Goal: Task Accomplishment & Management: Use online tool/utility

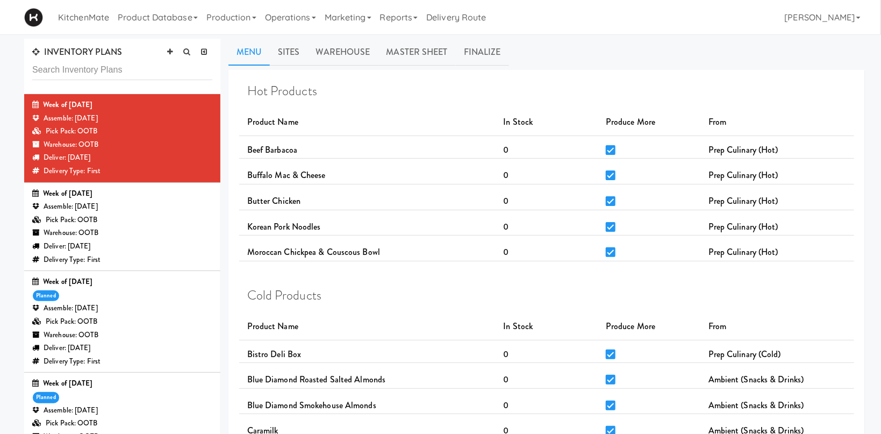
click at [167, 195] on div "Week of Sept 7th, 2025" at bounding box center [122, 193] width 180 height 13
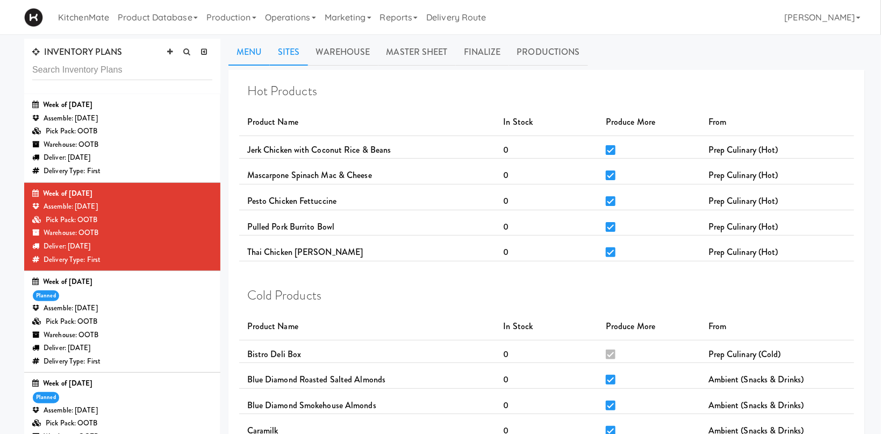
click at [303, 47] on link "Sites" at bounding box center [289, 52] width 38 height 27
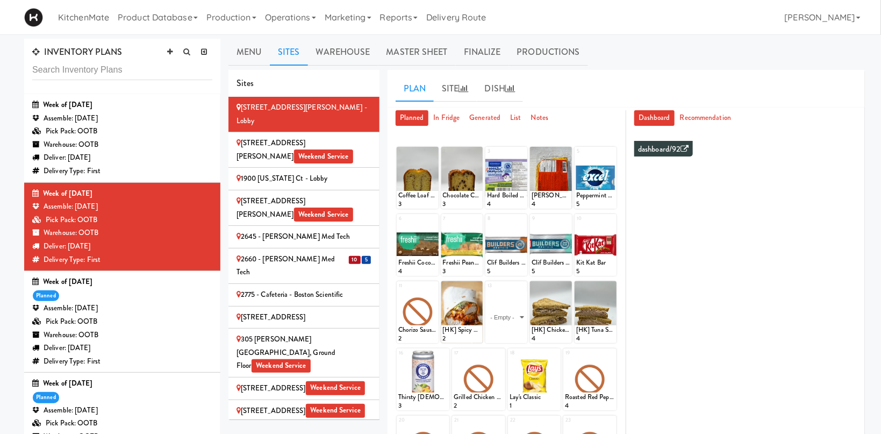
click at [368, 256] on span "5" at bounding box center [366, 260] width 9 height 8
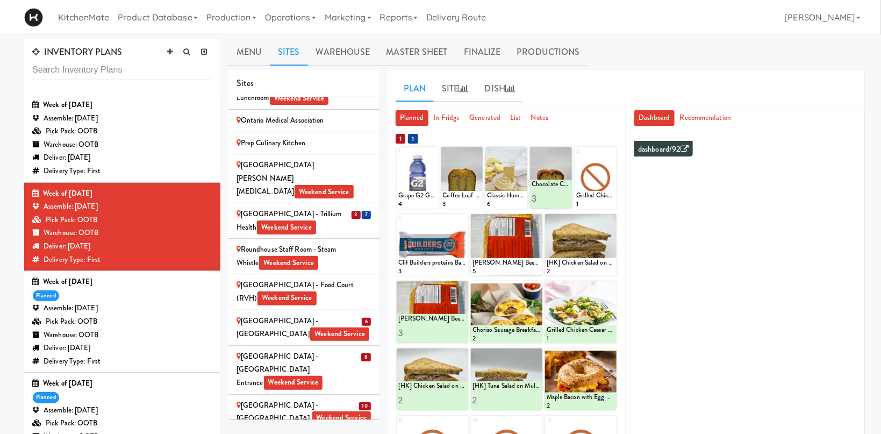
scroll to position [1923, 0]
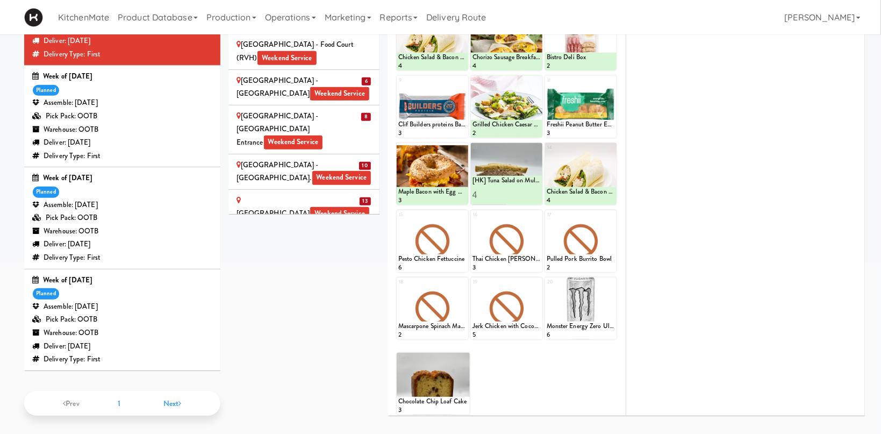
scroll to position [0, 0]
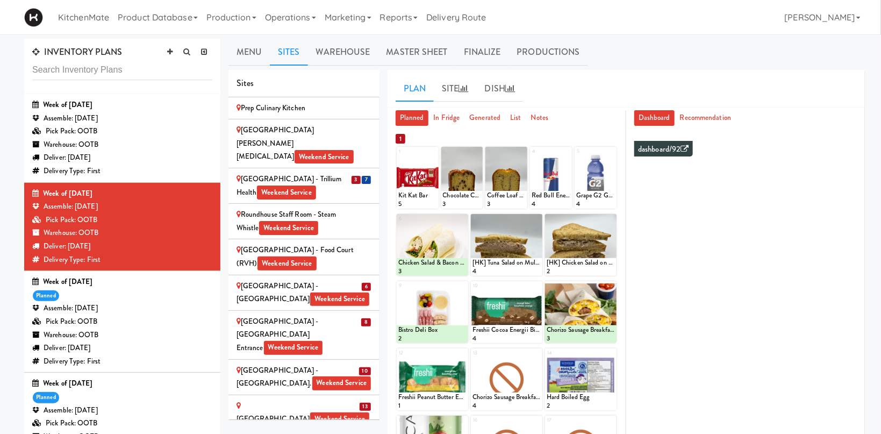
click at [324, 399] on div "St. Joseph's Health Centre Weekend Service" at bounding box center [303, 412] width 135 height 26
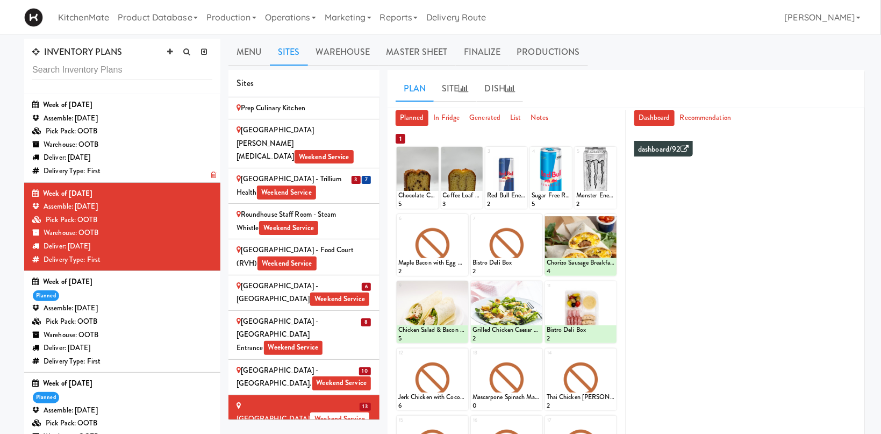
click at [141, 121] on div "Assemble: [DATE]" at bounding box center [122, 118] width 180 height 13
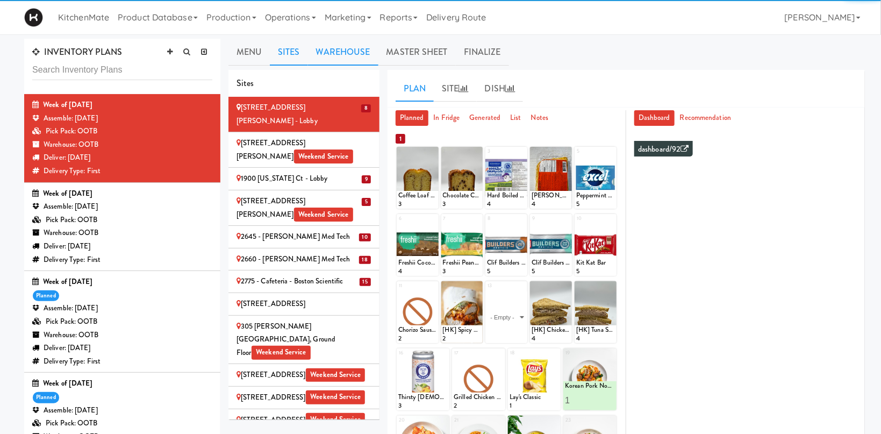
click at [340, 56] on link "Warehouse" at bounding box center [343, 52] width 70 height 27
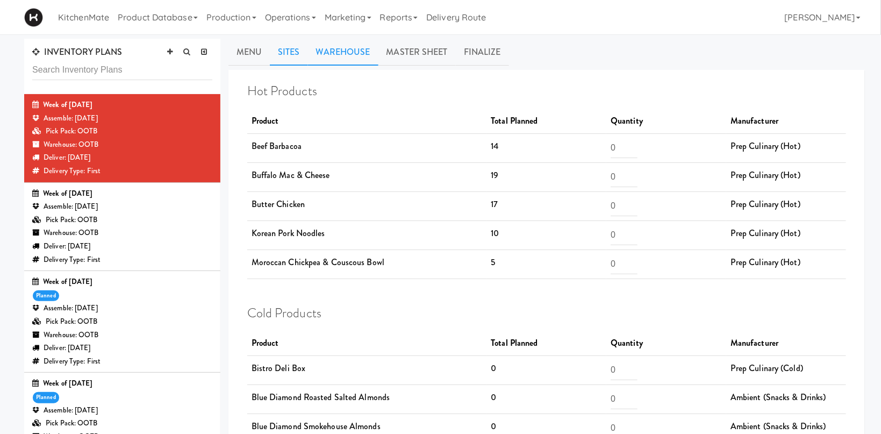
click at [293, 48] on link "Sites" at bounding box center [289, 52] width 38 height 27
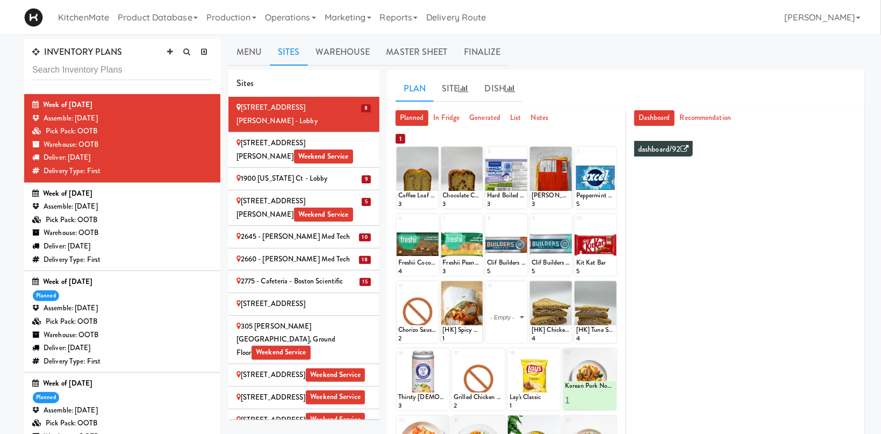
click at [330, 297] on div "[STREET_ADDRESS]" at bounding box center [303, 303] width 135 height 13
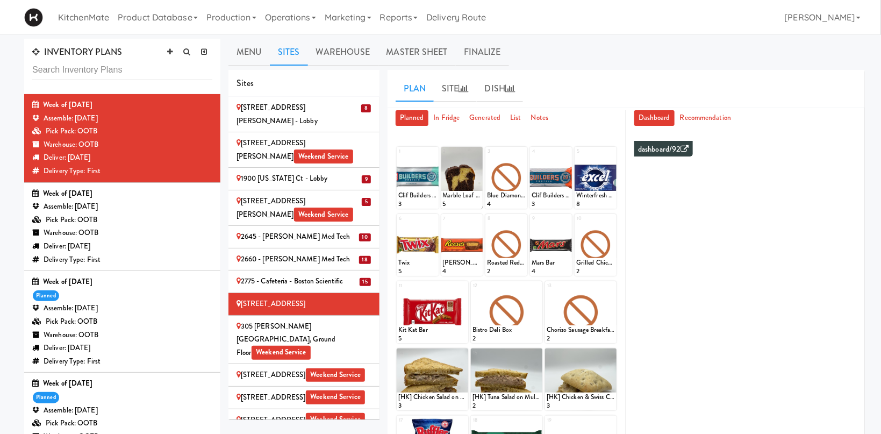
click at [363, 320] on div "305 Milner - West Corridor, Ground Floor Weekend Service" at bounding box center [303, 340] width 135 height 40
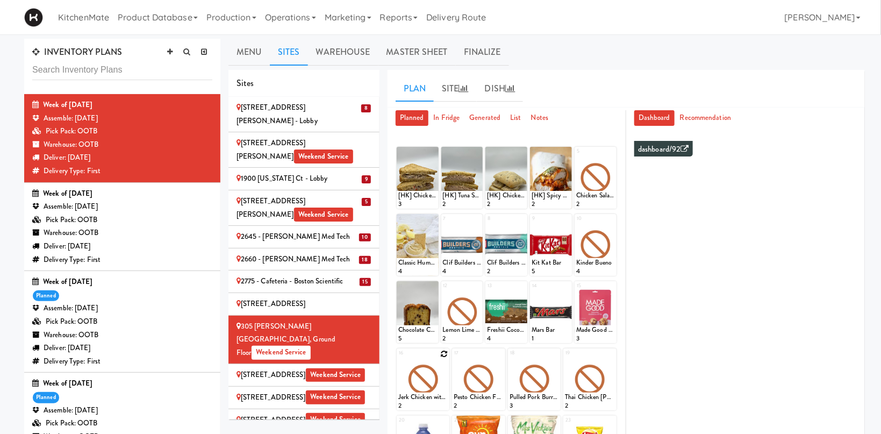
click at [444, 354] on icon at bounding box center [444, 354] width 8 height 8
click at [398, 358] on select "- Empty - Activia Probiotic Peach Mango Smoothie Chocolate Milk Tetra Pack Coca…" at bounding box center [423, 384] width 50 height 52
click option "Buffalo Mac & Cheese" at bounding box center [0, 0] width 0 height 0
type input "3"
click at [433, 397] on icon at bounding box center [435, 400] width 5 height 6
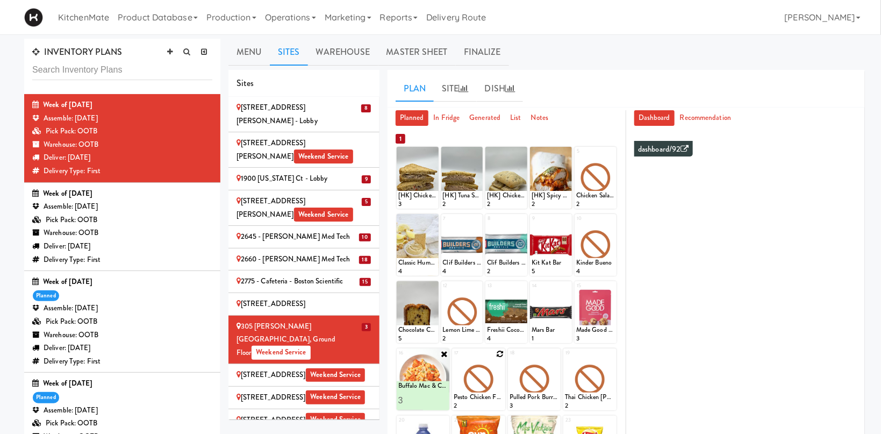
click at [500, 356] on icon at bounding box center [500, 354] width 8 height 8
click at [453, 358] on select "- Empty - Activia Probiotic Peach Mango Smoothie Chocolate Milk Tetra Pack Coca…" at bounding box center [478, 384] width 50 height 52
click option "Butter Chicken" at bounding box center [0, 0] width 0 height 0
type input "2"
click at [470, 398] on input "2" at bounding box center [465, 400] width 25 height 20
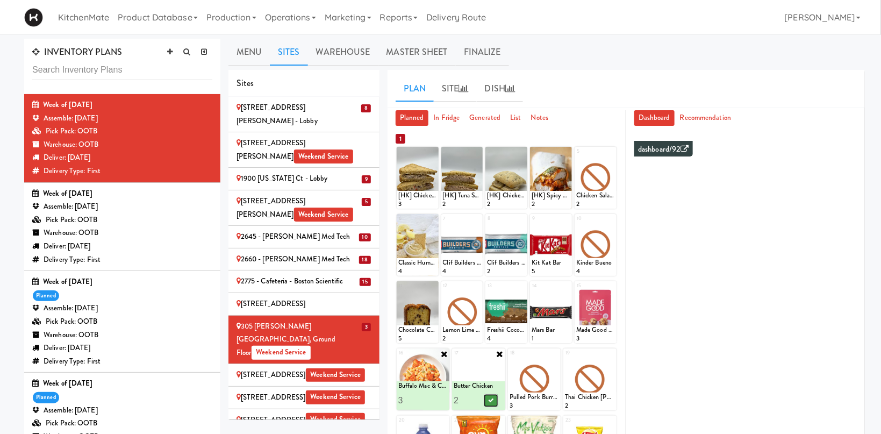
click at [491, 400] on icon at bounding box center [490, 400] width 5 height 6
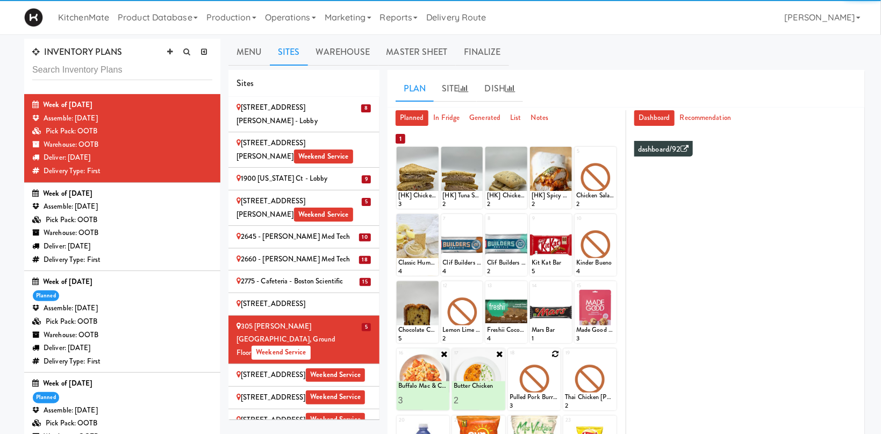
click at [555, 352] on icon at bounding box center [555, 354] width 8 height 8
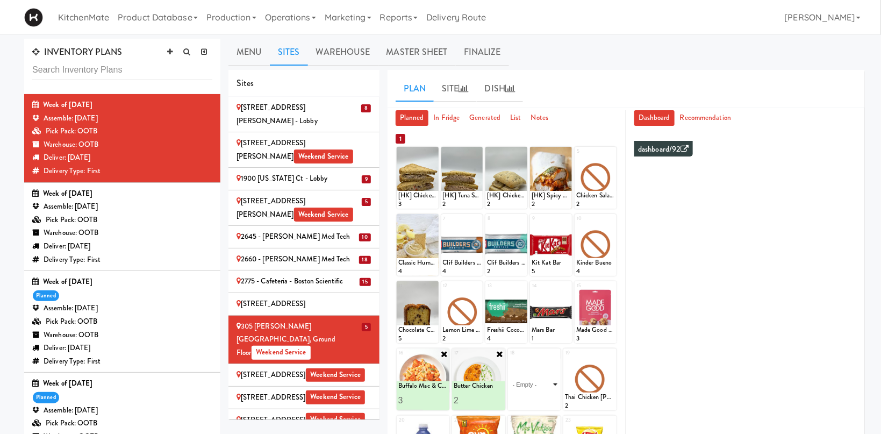
click at [509, 358] on select "- Empty - Activia Probiotic Peach Mango Smoothie Chocolate Milk Tetra Pack Coca…" at bounding box center [534, 384] width 50 height 52
click option "Beef Barbacoa" at bounding box center [0, 0] width 0 height 0
type input "2"
click at [530, 398] on input "2" at bounding box center [521, 400] width 25 height 20
click at [556, 401] on div at bounding box center [546, 400] width 25 height 20
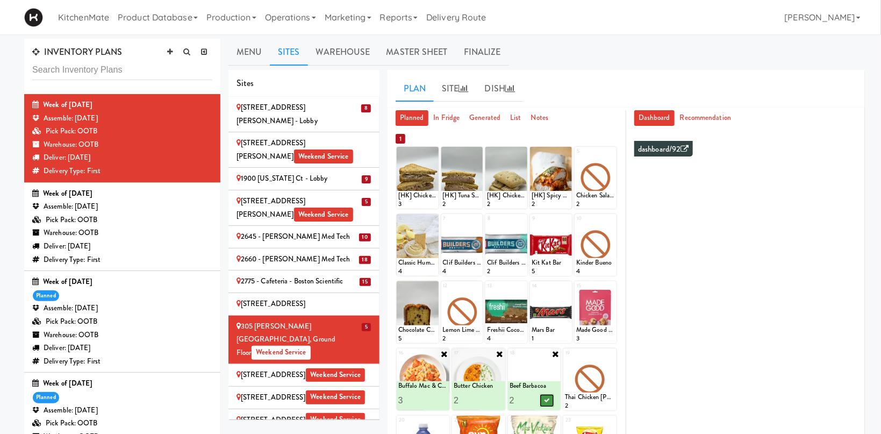
click at [551, 400] on button at bounding box center [546, 400] width 14 height 13
click at [608, 380] on div at bounding box center [589, 379] width 53 height 62
click at [612, 348] on div "1 [HK] Chicken Salad on Multigrain 3 2 [HK] Tuna Salad on Multigrain 2 3 [HK] C…" at bounding box center [506, 383] width 222 height 475
click at [612, 351] on icon at bounding box center [611, 354] width 8 height 8
click at [565, 358] on select "- Empty - Activia Probiotic Peach Mango Smoothie Chocolate Milk Tetra Pack Coca…" at bounding box center [590, 384] width 50 height 52
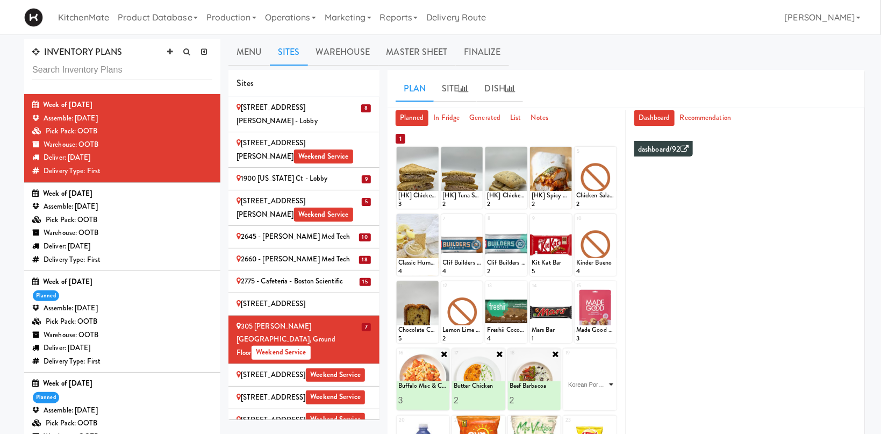
click option "Korean Pork Noodles" at bounding box center [0, 0] width 0 height 0
type input "2"
click at [585, 398] on input "2" at bounding box center [577, 400] width 25 height 20
click at [601, 400] on icon at bounding box center [602, 400] width 5 height 6
click at [265, 368] on div "315 Front St - Fridge Weekend Service" at bounding box center [303, 374] width 135 height 13
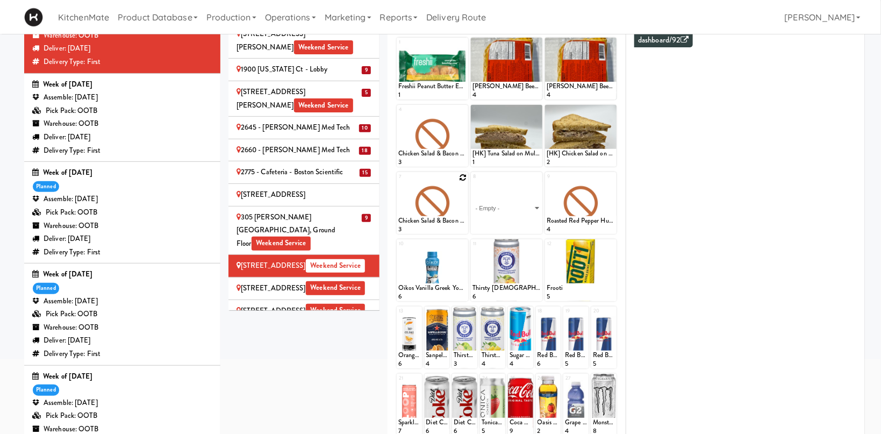
scroll to position [8, 0]
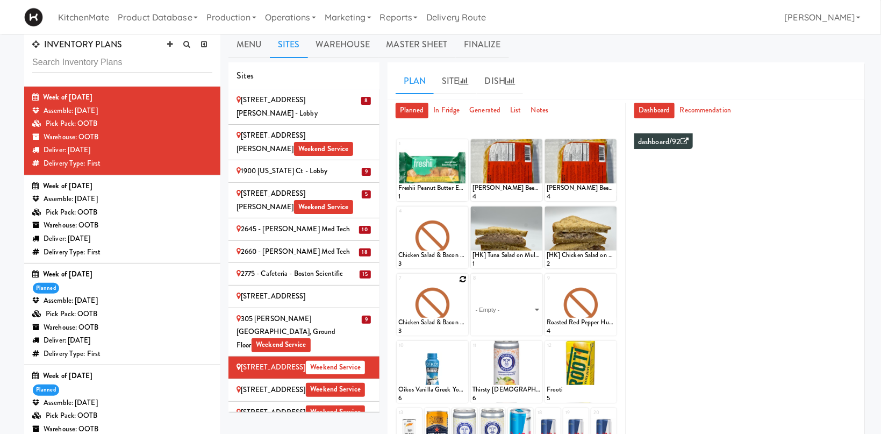
click at [464, 280] on icon at bounding box center [463, 279] width 8 height 8
click at [398, 284] on select "- Empty - Activia Probiotic Peach Mango Smoothie Chocolate Milk Tetra Pack Coca…" at bounding box center [432, 310] width 68 height 52
click option "Beef Barbacoa" at bounding box center [0, 0] width 0 height 0
click at [453, 326] on button at bounding box center [449, 325] width 14 height 13
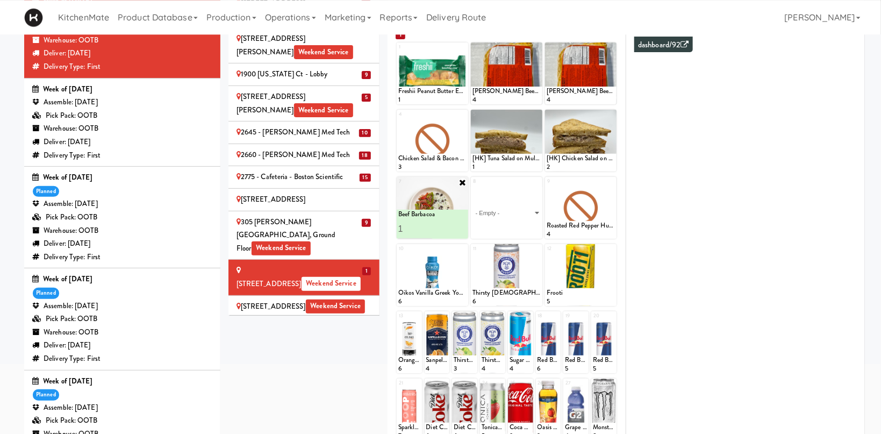
scroll to position [110, 0]
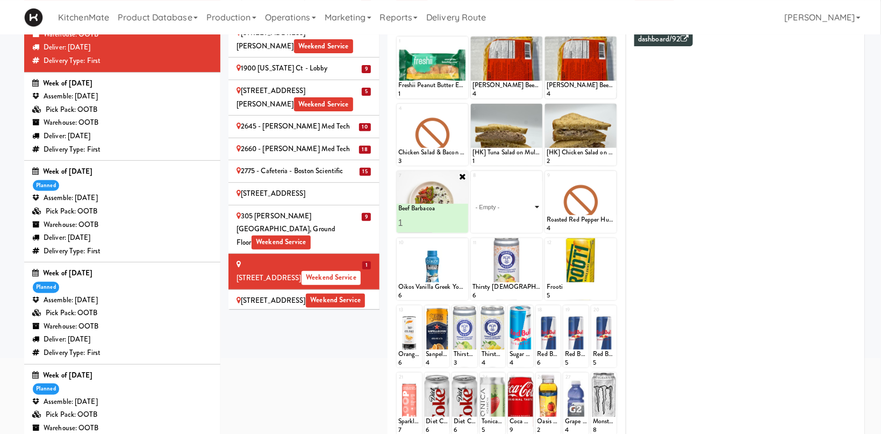
click at [472, 181] on select "- Empty - Activia Probiotic Peach Mango Smoothie Chocolate Milk Tetra Pack Coca…" at bounding box center [506, 207] width 68 height 52
click option "Buffalo Mac & Cheese" at bounding box center [0, 0] width 0 height 0
click at [524, 221] on icon at bounding box center [523, 223] width 5 height 6
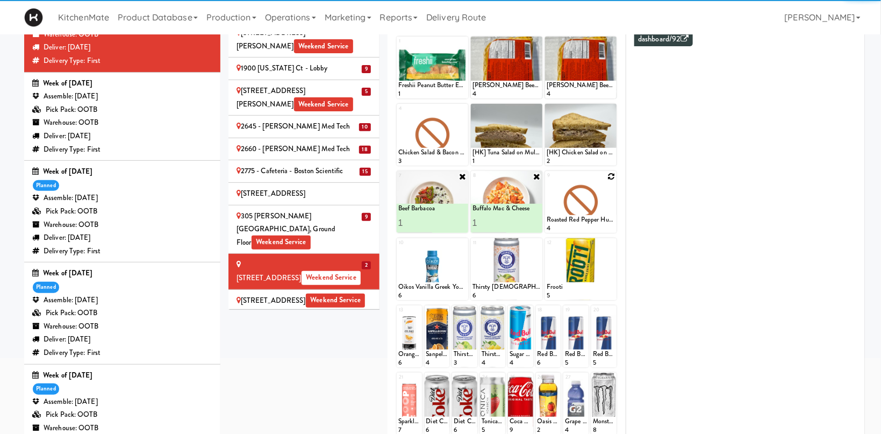
click at [613, 177] on icon at bounding box center [611, 176] width 8 height 8
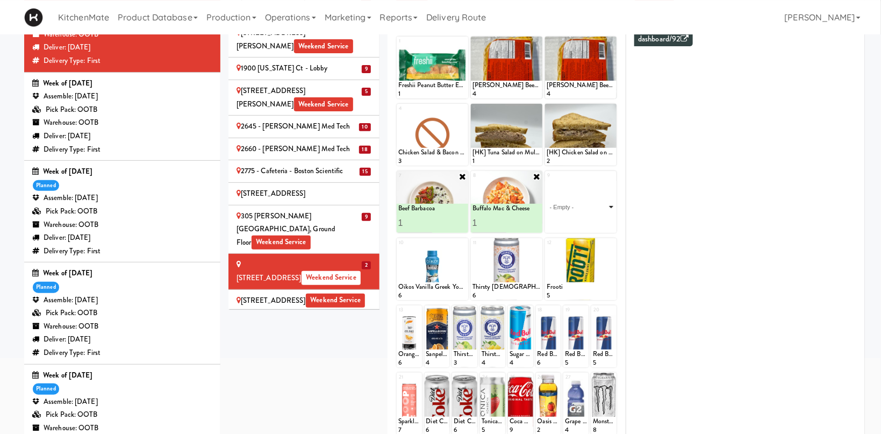
click at [546, 181] on select "- Empty - Activia Probiotic Peach Mango Smoothie Chocolate Milk Tetra Pack Coca…" at bounding box center [580, 207] width 68 height 52
click option "Butter Chicken" at bounding box center [0, 0] width 0 height 0
click at [591, 223] on button at bounding box center [598, 223] width 14 height 13
click at [608, 104] on div at bounding box center [580, 135] width 71 height 62
click at [609, 110] on icon at bounding box center [611, 109] width 8 height 8
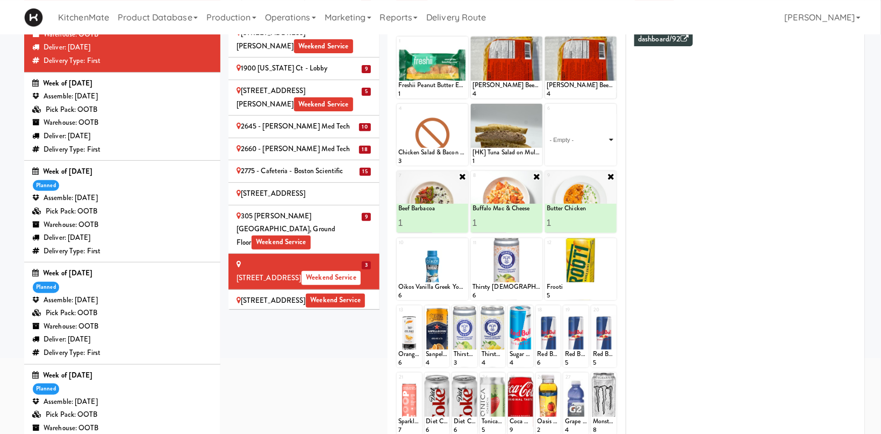
click at [546, 114] on select "- Empty - Activia Probiotic Peach Mango Smoothie Chocolate Milk Tetra Pack Coca…" at bounding box center [580, 140] width 68 height 52
click option "Moroccan Chickpea & Couscous Bowl" at bounding box center [0, 0] width 0 height 0
click at [596, 157] on icon at bounding box center [597, 156] width 5 height 6
click at [300, 294] on div "315 Front St - Pantry Weekend Service" at bounding box center [303, 300] width 135 height 13
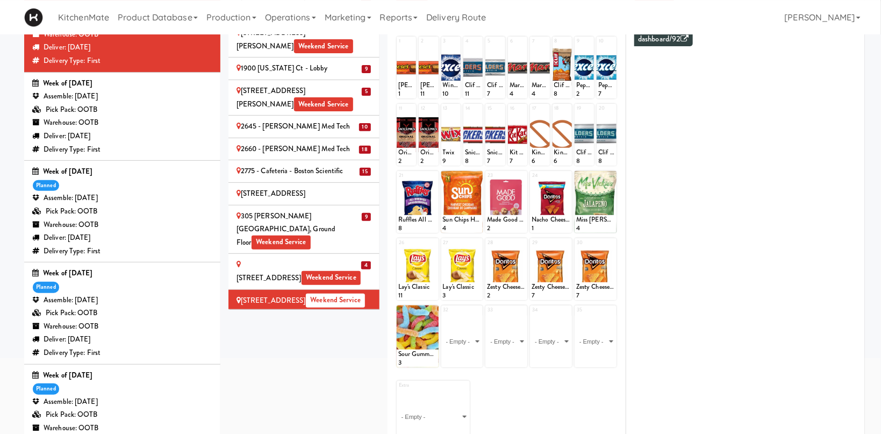
click at [267, 312] on li "325 Front St - Lobby Weekend Service" at bounding box center [303, 323] width 151 height 23
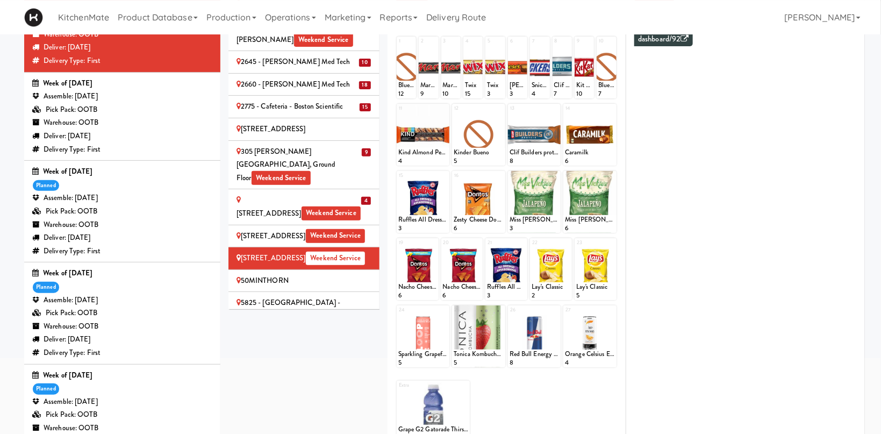
scroll to position [73, 0]
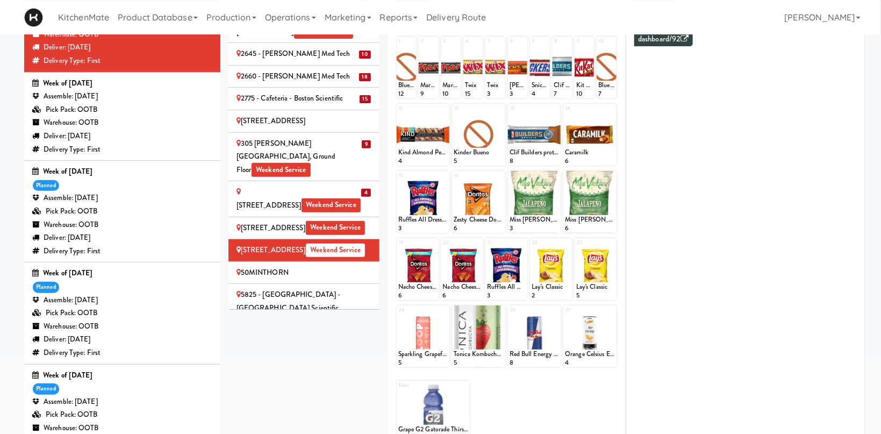
click at [297, 262] on li "50MINTHORN" at bounding box center [303, 273] width 151 height 23
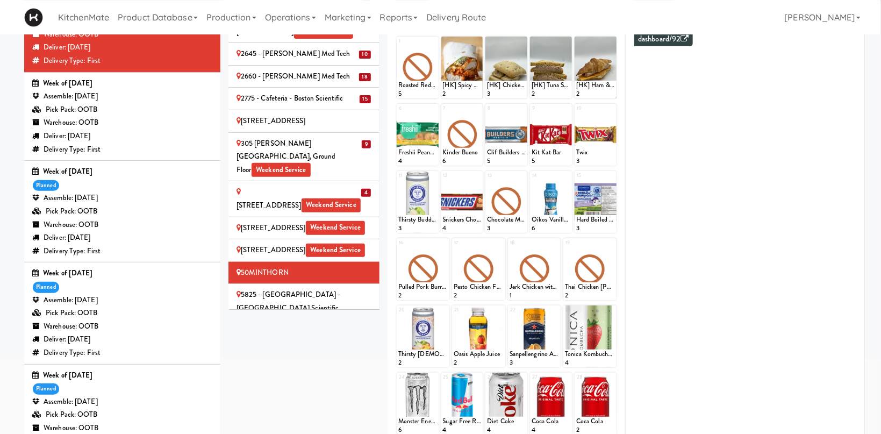
click at [110, 110] on div "Pick Pack: OOTB" at bounding box center [122, 109] width 180 height 13
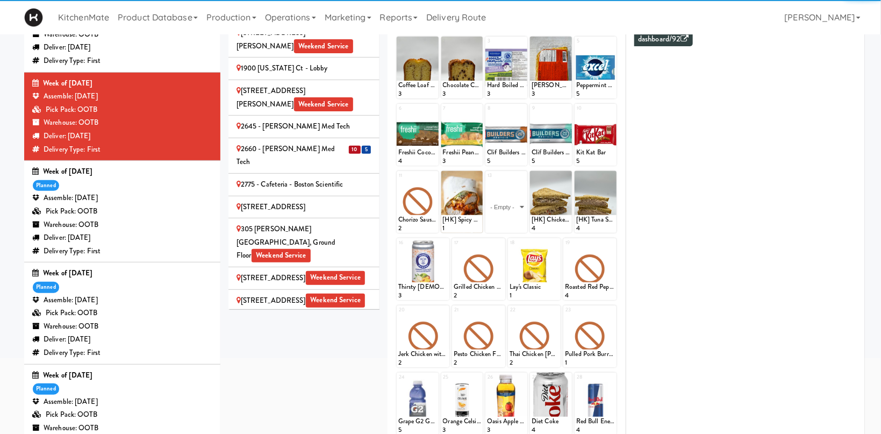
scroll to position [12, 0]
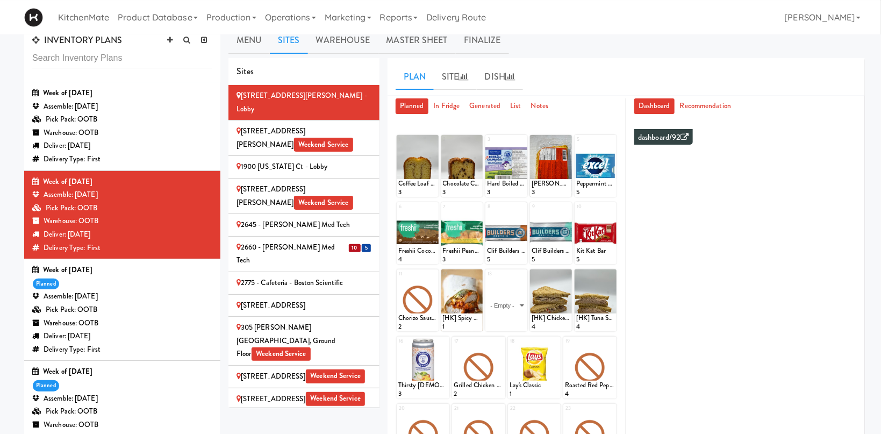
click at [341, 241] on div "2660 - [PERSON_NAME] Med Tech" at bounding box center [303, 254] width 135 height 26
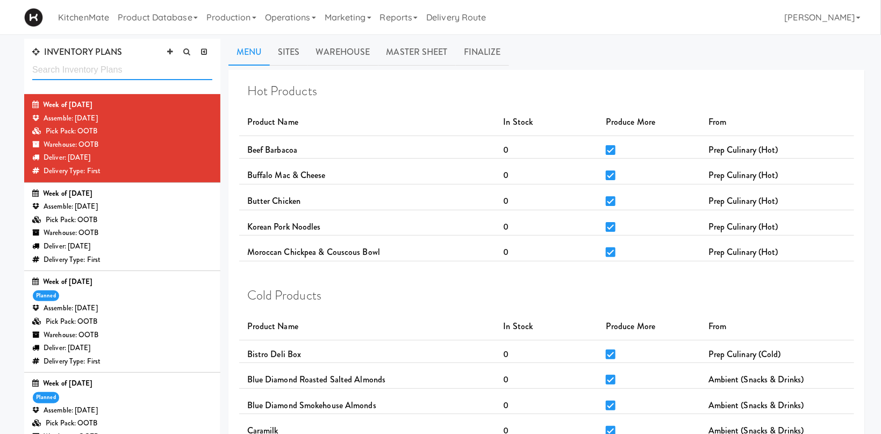
click at [132, 76] on input "text" at bounding box center [122, 70] width 180 height 20
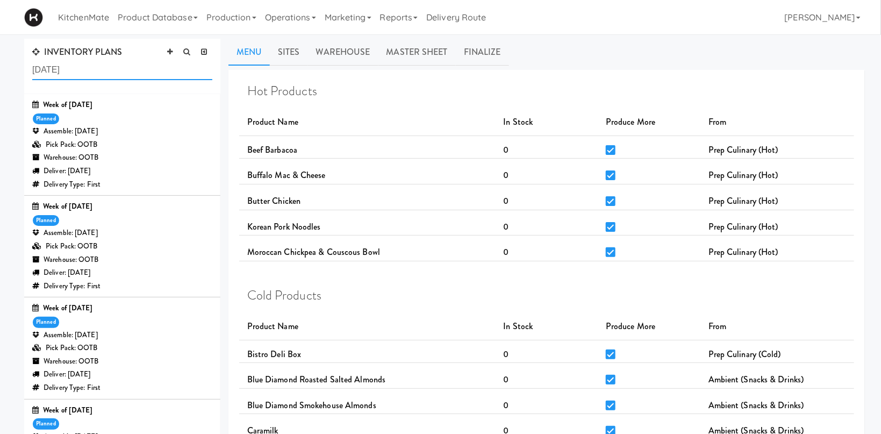
type input "july 2"
click at [124, 344] on div "Pick Pack: OOTB" at bounding box center [122, 347] width 180 height 13
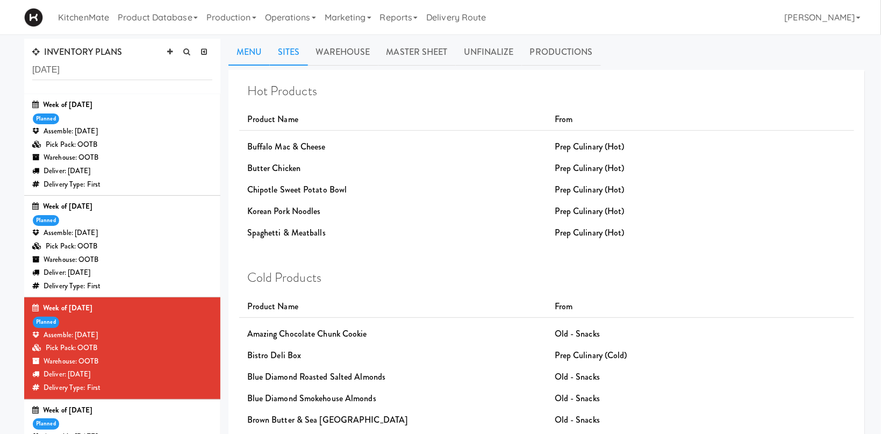
click at [297, 48] on link "Sites" at bounding box center [289, 52] width 38 height 27
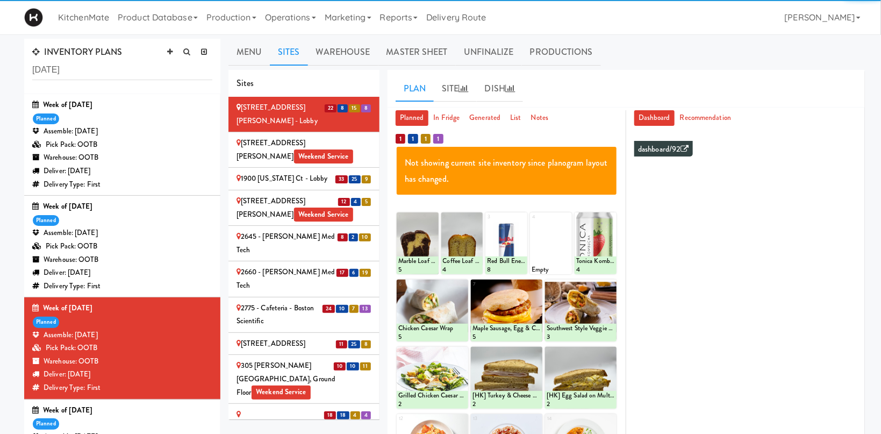
click at [322, 359] on div "305 Milner - West Corridor, Ground Floor Weekend Service" at bounding box center [303, 379] width 135 height 40
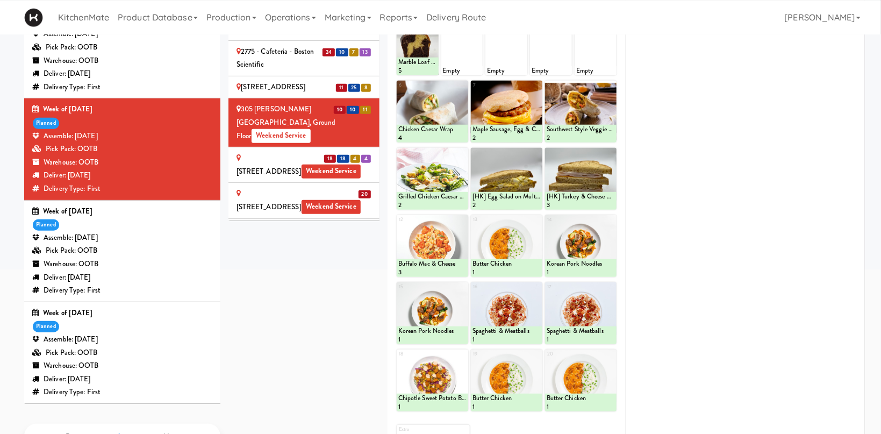
scroll to position [59, 0]
click at [256, 150] on div "315 Front St - Fridge Weekend Service" at bounding box center [303, 163] width 135 height 26
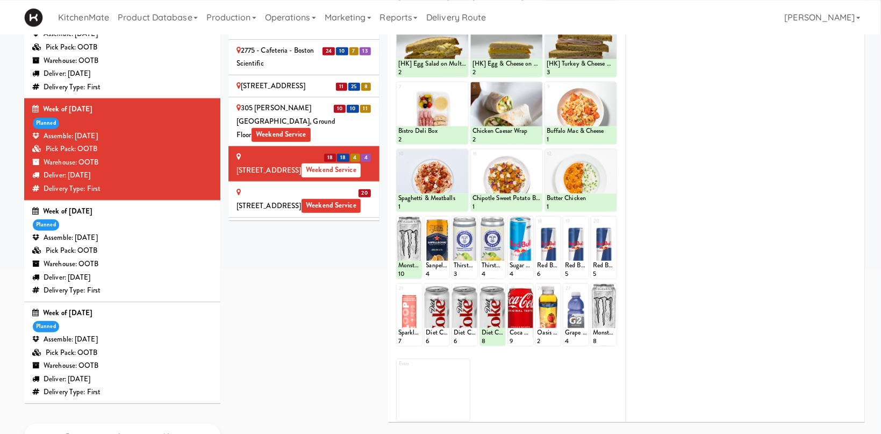
click at [302, 186] on div "315 Front St - Pantry Weekend Service" at bounding box center [303, 199] width 135 height 26
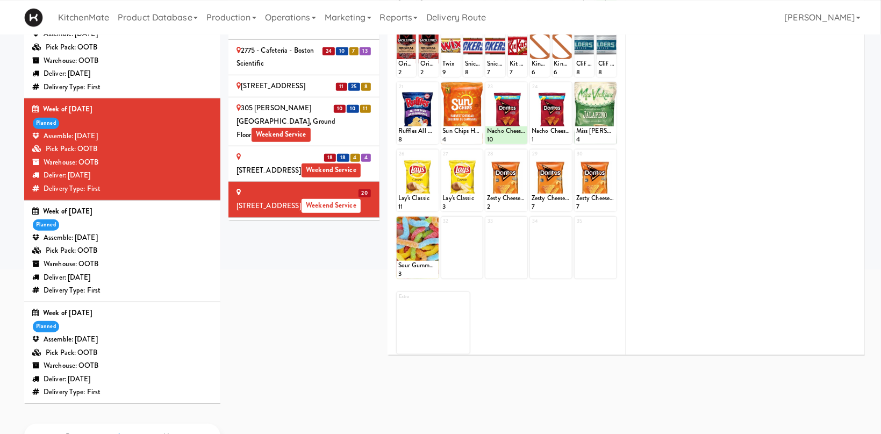
click at [298, 257] on div "50MINTHORN" at bounding box center [303, 263] width 135 height 13
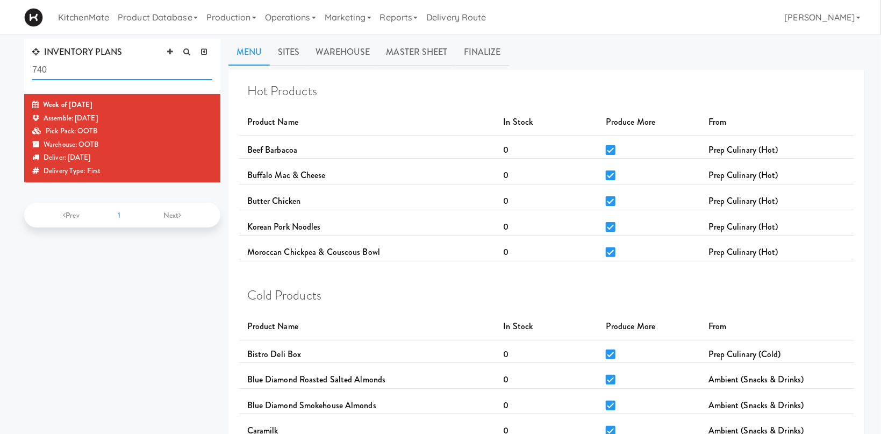
drag, startPoint x: 106, startPoint y: 70, endPoint x: 11, endPoint y: 77, distance: 94.8
click at [32, 77] on input "740" at bounding box center [122, 70] width 180 height 20
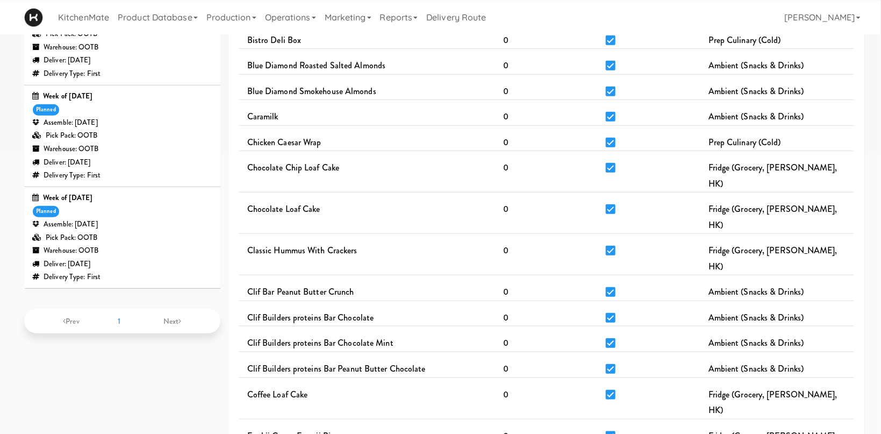
type input "aug"
click at [159, 256] on div "Warehouse: OOTB" at bounding box center [122, 250] width 180 height 13
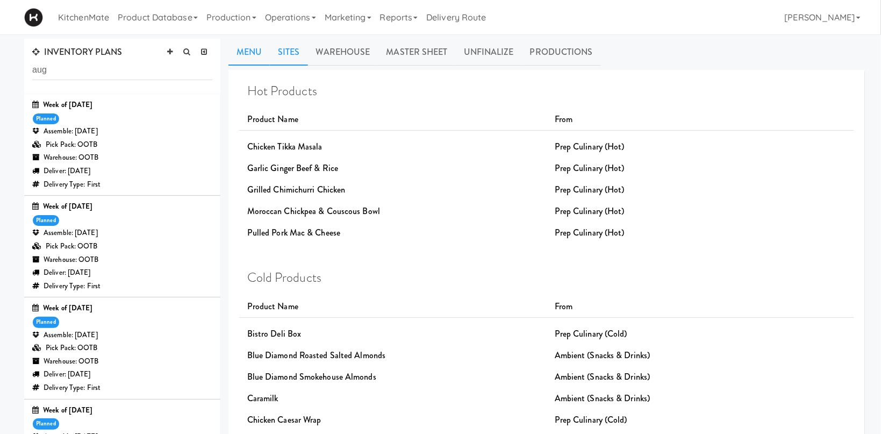
click at [299, 51] on link "Sites" at bounding box center [289, 52] width 38 height 27
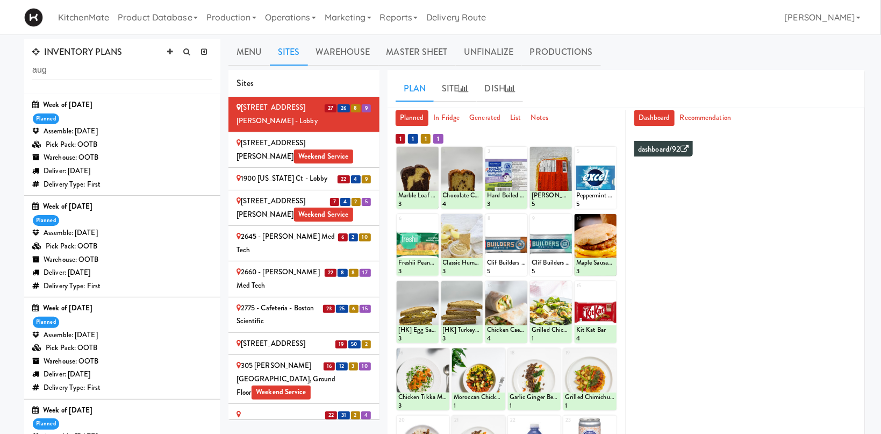
click at [256, 359] on div "305 Milner - West Corridor, Ground Floor Weekend Service" at bounding box center [303, 379] width 135 height 40
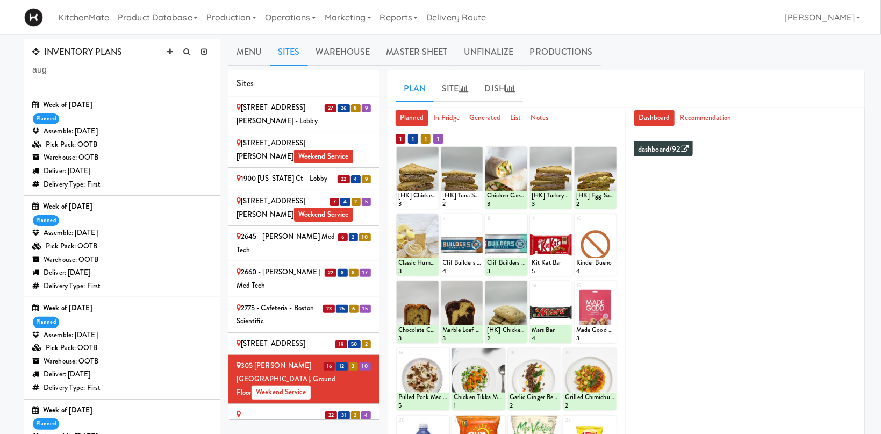
scroll to position [183, 0]
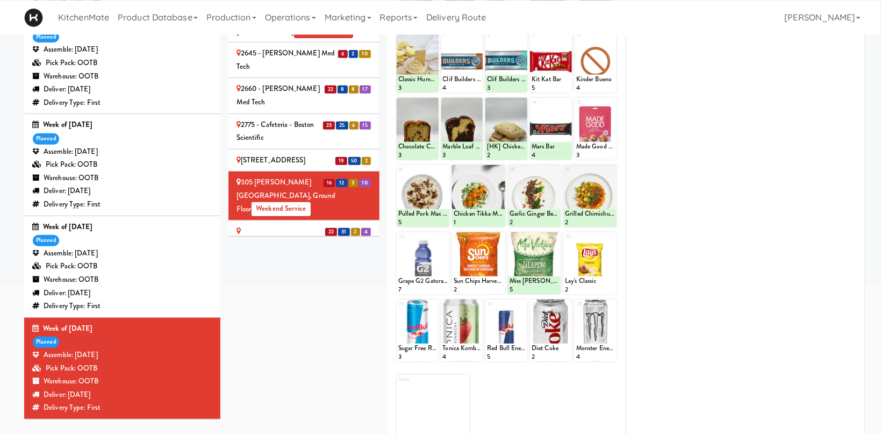
click at [301, 237] on span "Weekend Service" at bounding box center [330, 244] width 59 height 14
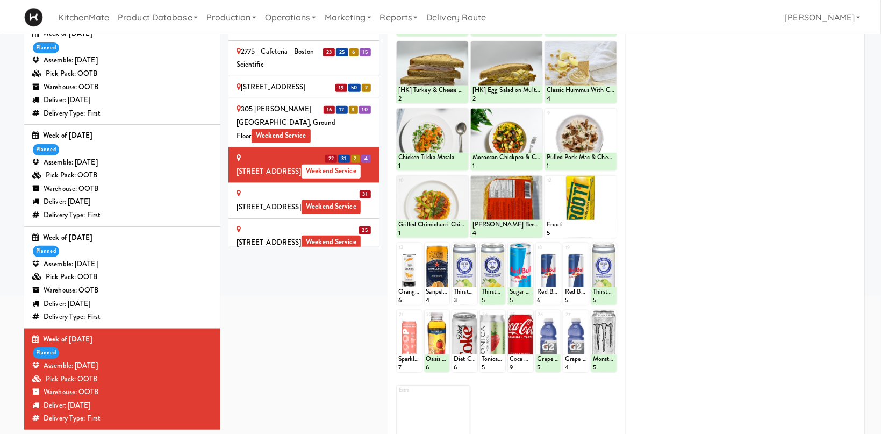
scroll to position [87, 0]
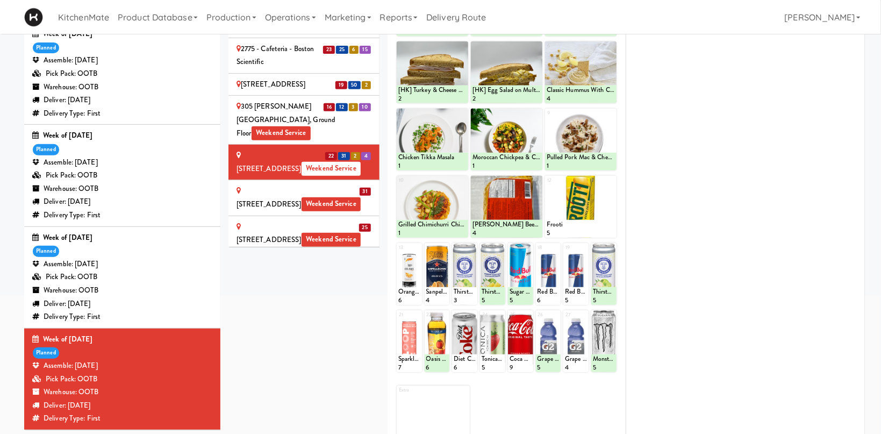
click at [336, 184] on div "315 Front St - Pantry Weekend Service" at bounding box center [303, 197] width 135 height 26
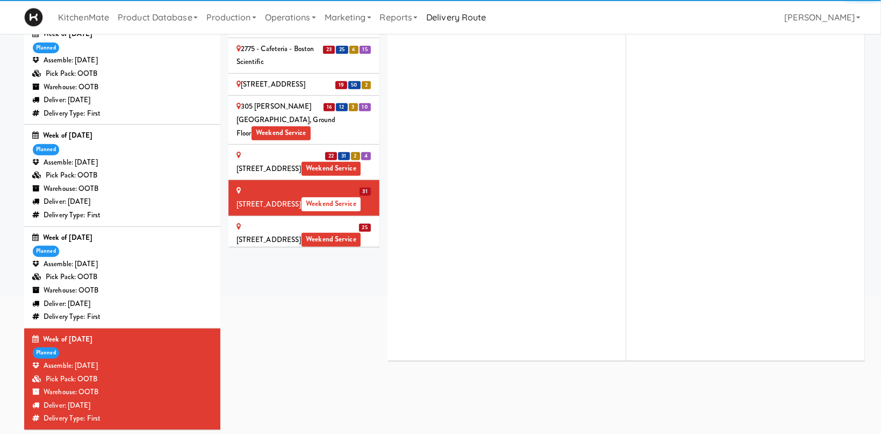
click at [311, 256] on div "50MINTHORN" at bounding box center [303, 262] width 135 height 13
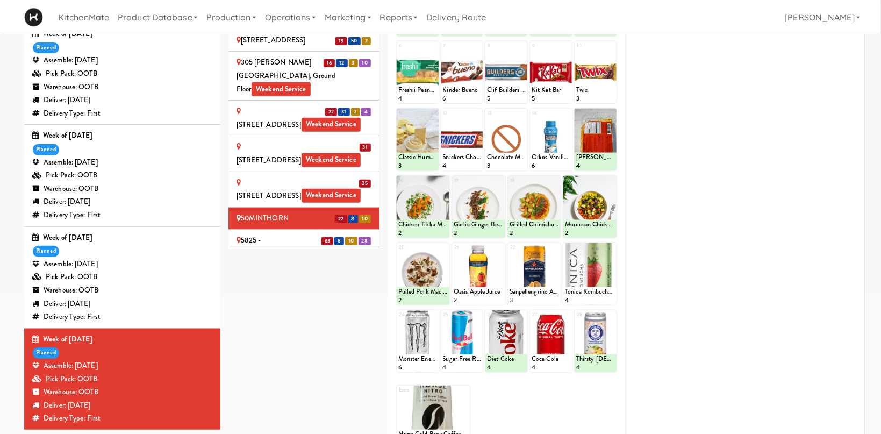
scroll to position [0, 0]
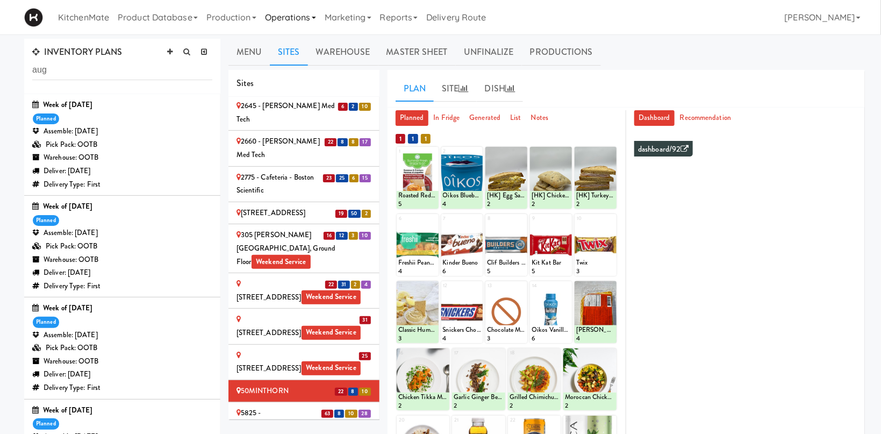
click at [294, 13] on link "Operations" at bounding box center [291, 17] width 60 height 34
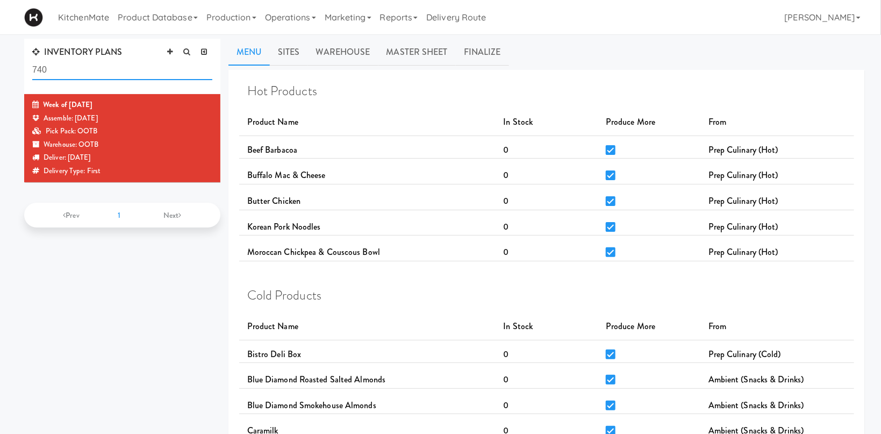
drag, startPoint x: 124, startPoint y: 69, endPoint x: 17, endPoint y: 73, distance: 107.5
click at [32, 73] on input "740" at bounding box center [122, 70] width 180 height 20
click at [286, 17] on link "Operations" at bounding box center [291, 17] width 60 height 34
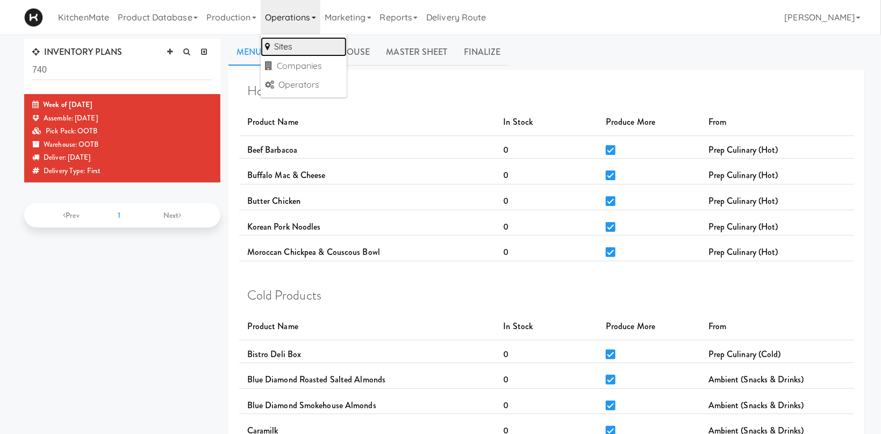
click at [275, 43] on link "Sites" at bounding box center [304, 46] width 86 height 19
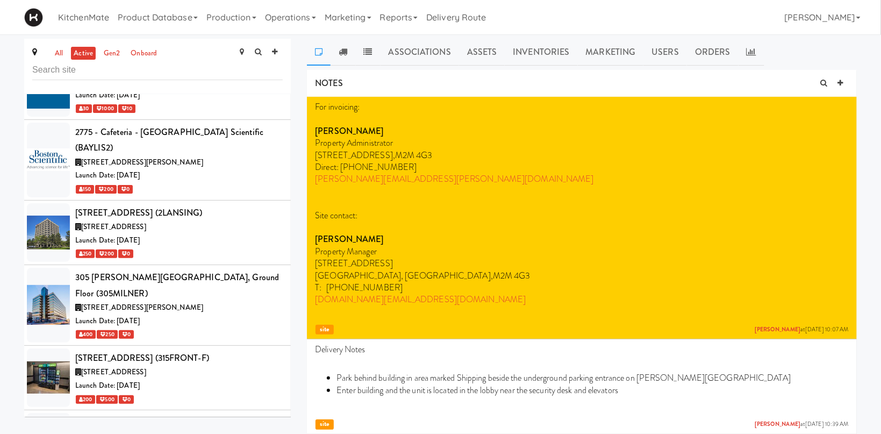
scroll to position [479, 0]
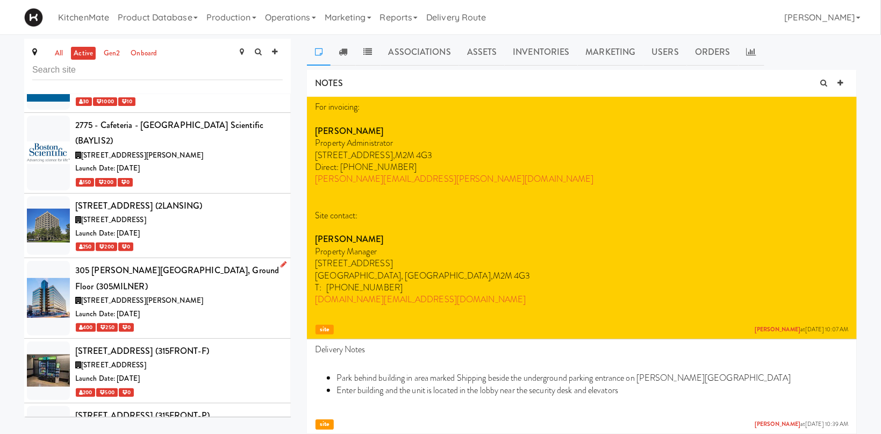
click at [205, 262] on div "305 [PERSON_NAME][GEOGRAPHIC_DATA], Ground Floor (305MILNER)" at bounding box center [178, 278] width 207 height 32
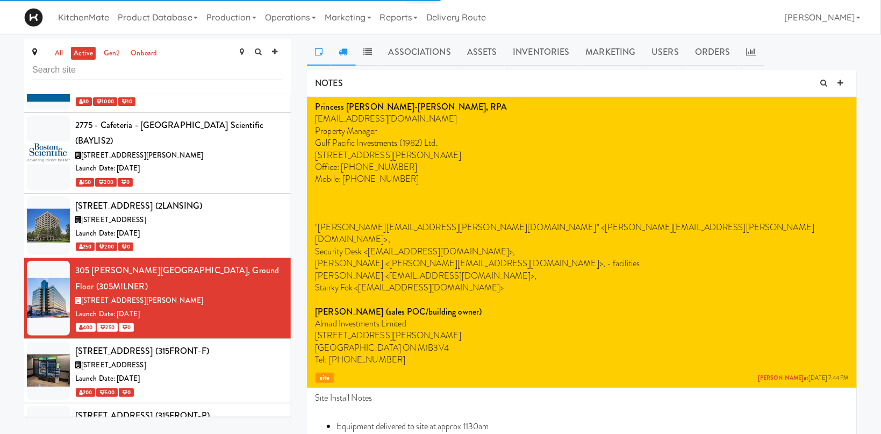
click at [345, 51] on icon at bounding box center [343, 51] width 9 height 9
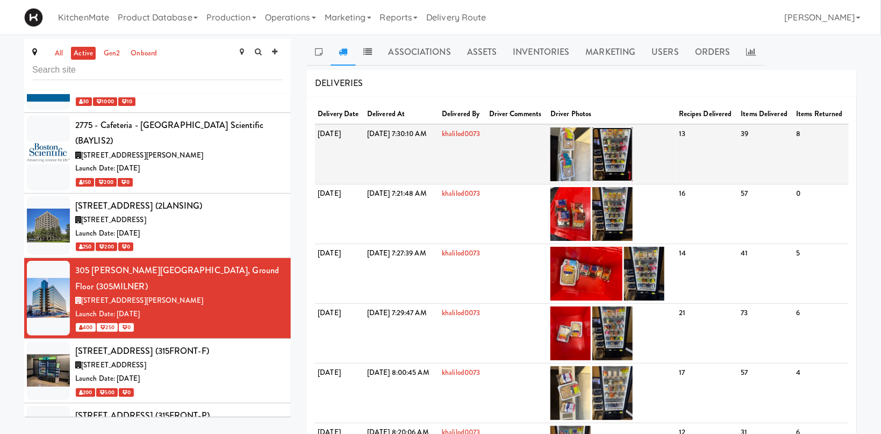
click at [632, 159] on img at bounding box center [612, 154] width 40 height 54
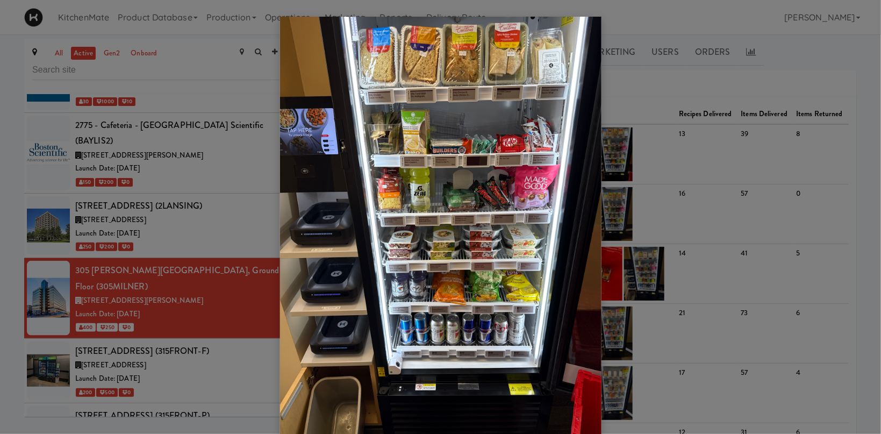
click at [81, 303] on div at bounding box center [440, 217] width 881 height 434
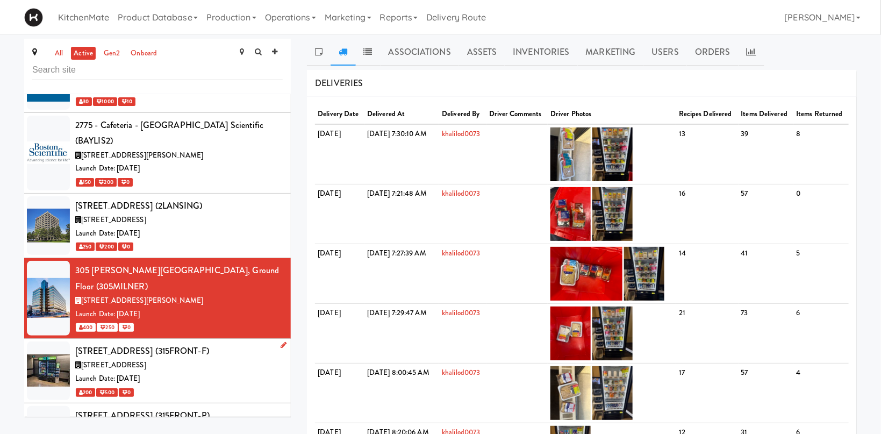
click at [126, 359] on span "[STREET_ADDRESS]" at bounding box center [113, 364] width 65 height 10
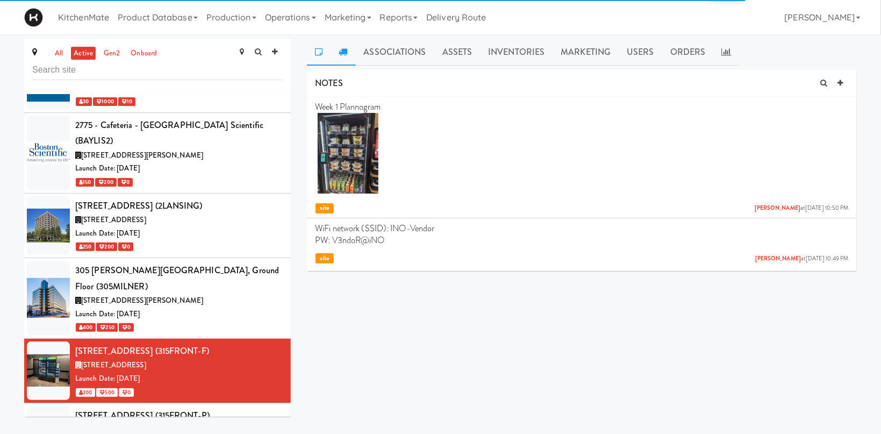
click at [346, 51] on icon at bounding box center [343, 51] width 9 height 9
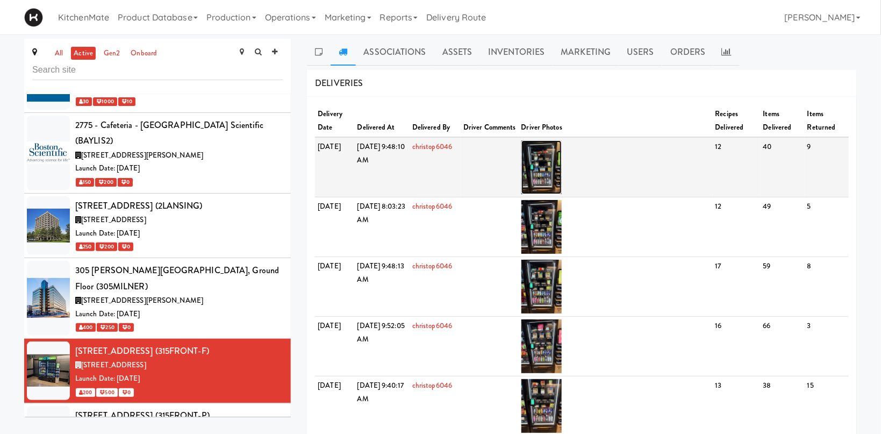
click at [552, 156] on img at bounding box center [541, 167] width 40 height 54
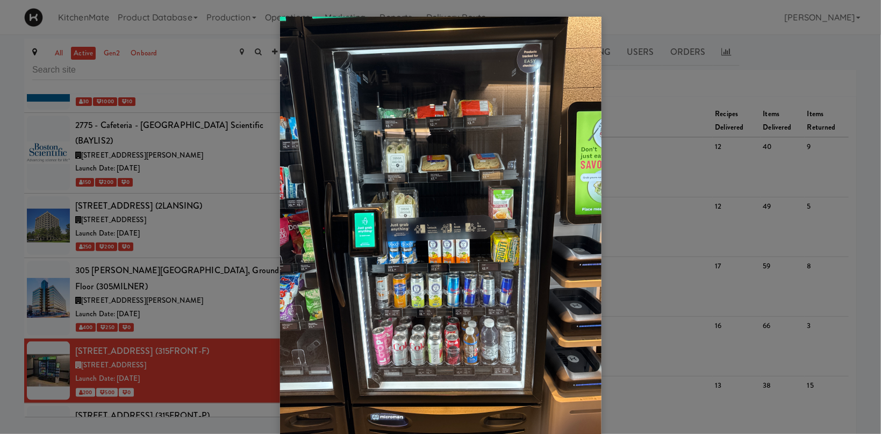
click at [177, 299] on div at bounding box center [440, 217] width 881 height 434
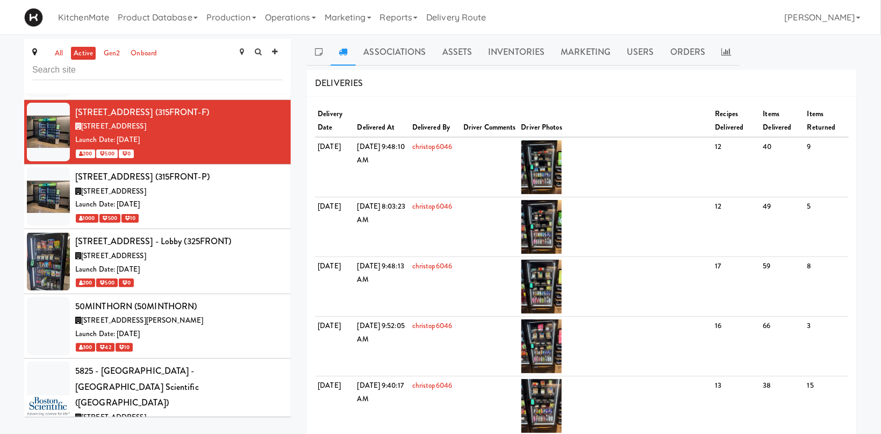
scroll to position [724, 0]
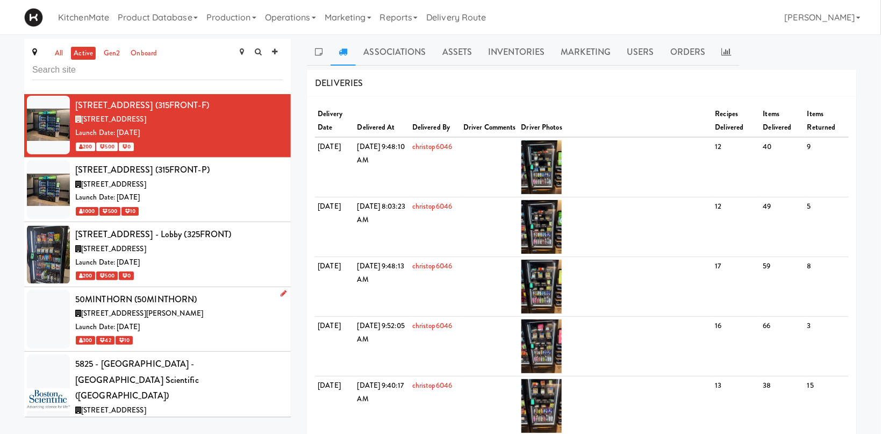
click at [198, 320] on div "Launch Date: [DATE]" at bounding box center [178, 326] width 207 height 13
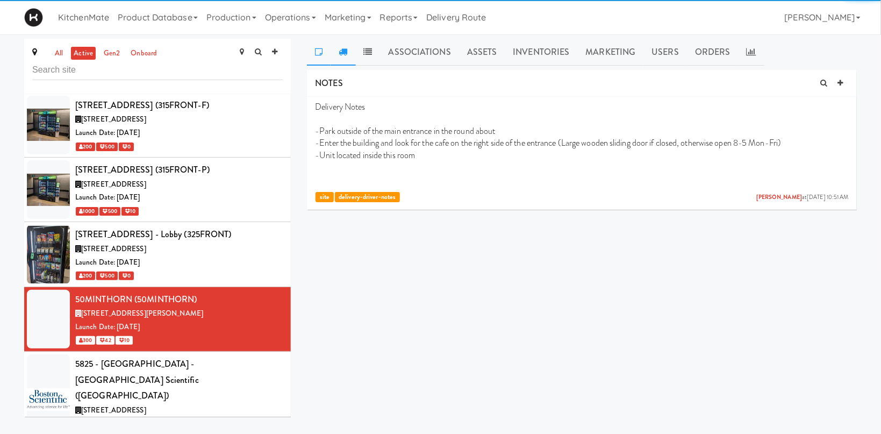
click at [343, 54] on icon at bounding box center [343, 51] width 9 height 9
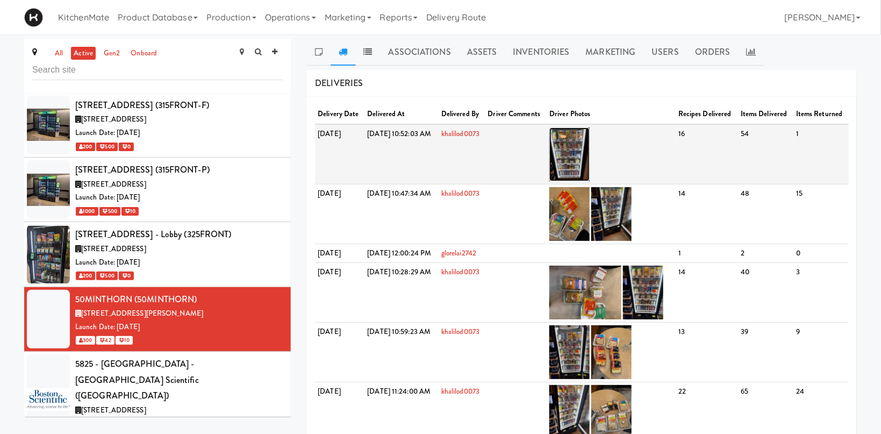
click at [589, 148] on img at bounding box center [569, 154] width 40 height 54
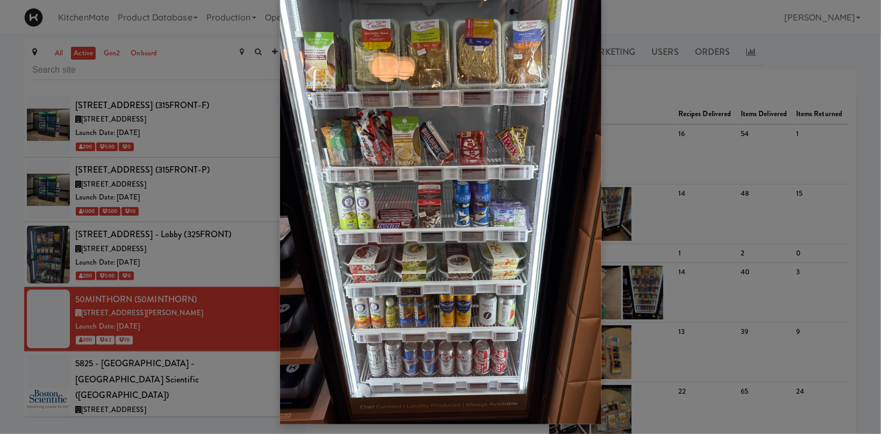
scroll to position [28, 0]
